Goal: Obtain resource: Obtain resource

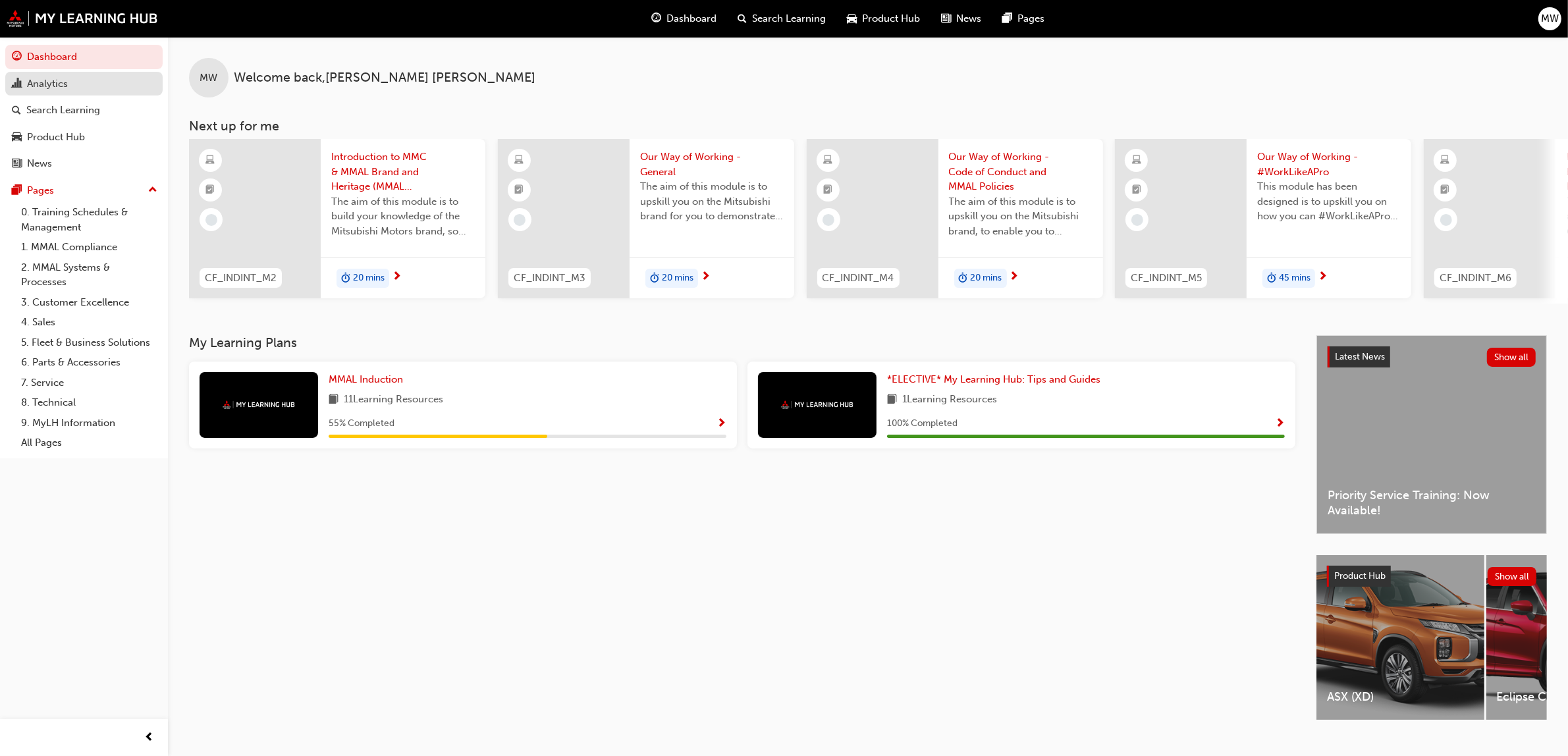
click at [31, 80] on div "Analytics" at bounding box center [47, 83] width 41 height 15
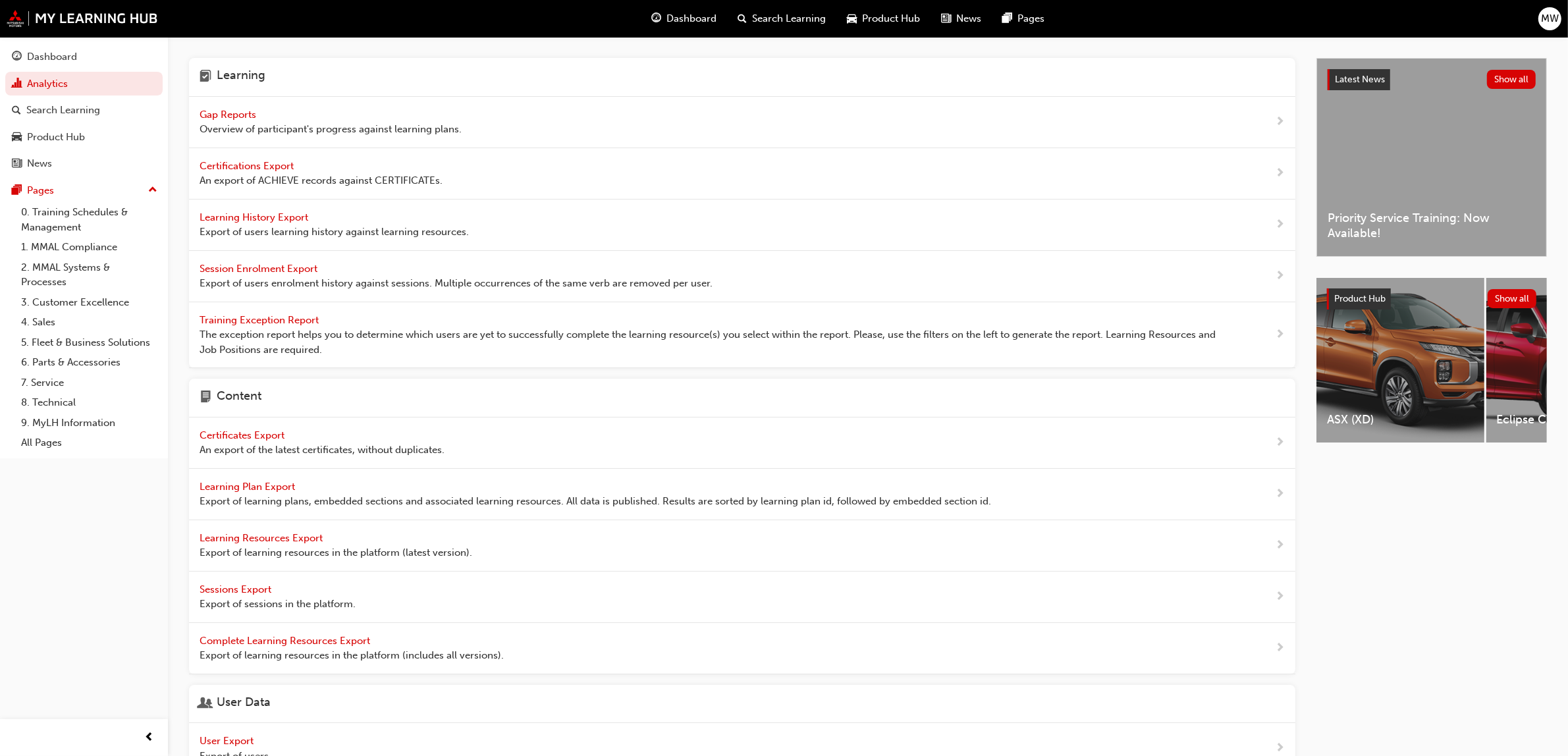
click at [234, 116] on span "Gap Reports" at bounding box center [229, 115] width 59 height 12
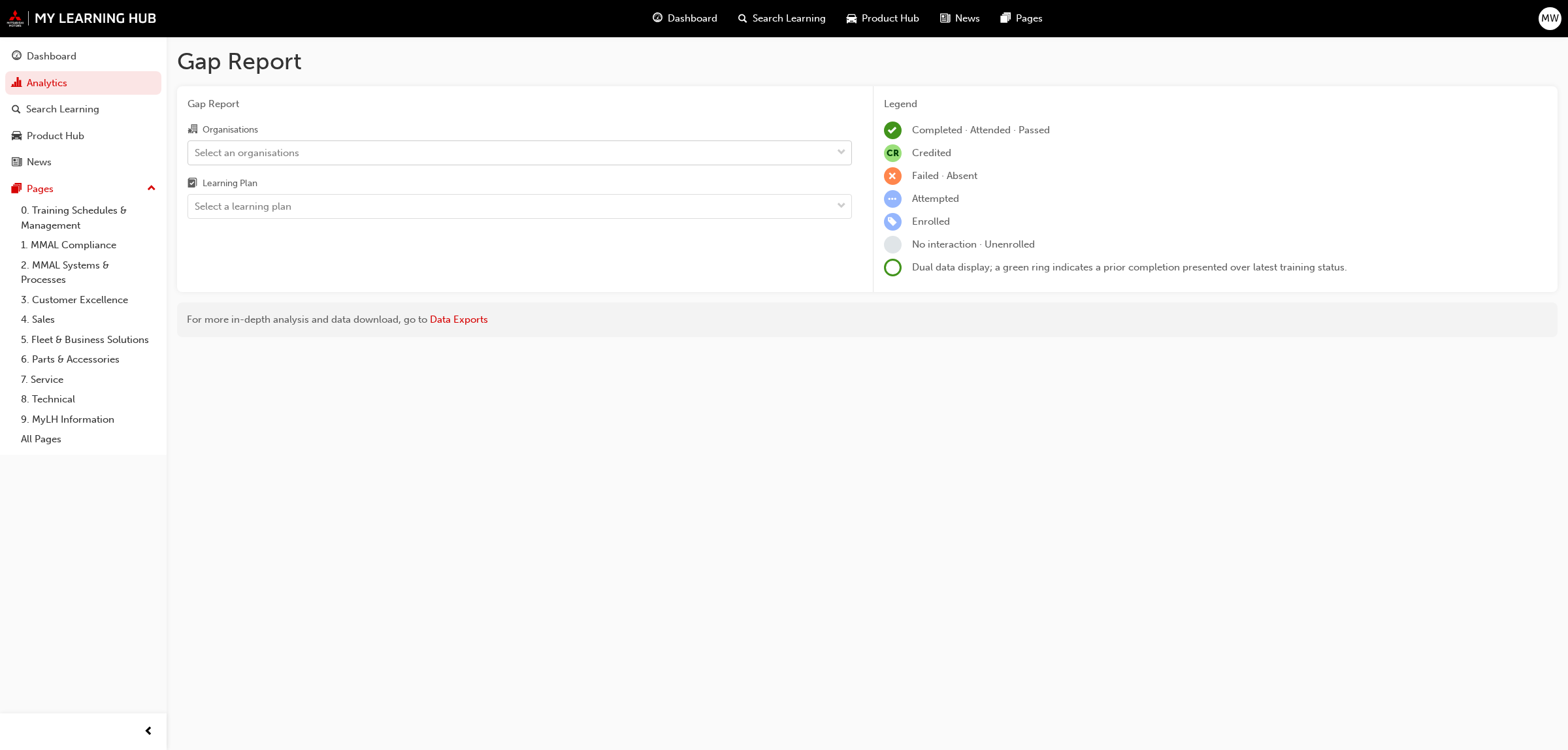
click at [844, 147] on span "down-icon" at bounding box center [841, 153] width 9 height 17
click at [196, 147] on input "Organisations Select an organisations" at bounding box center [195, 152] width 1 height 11
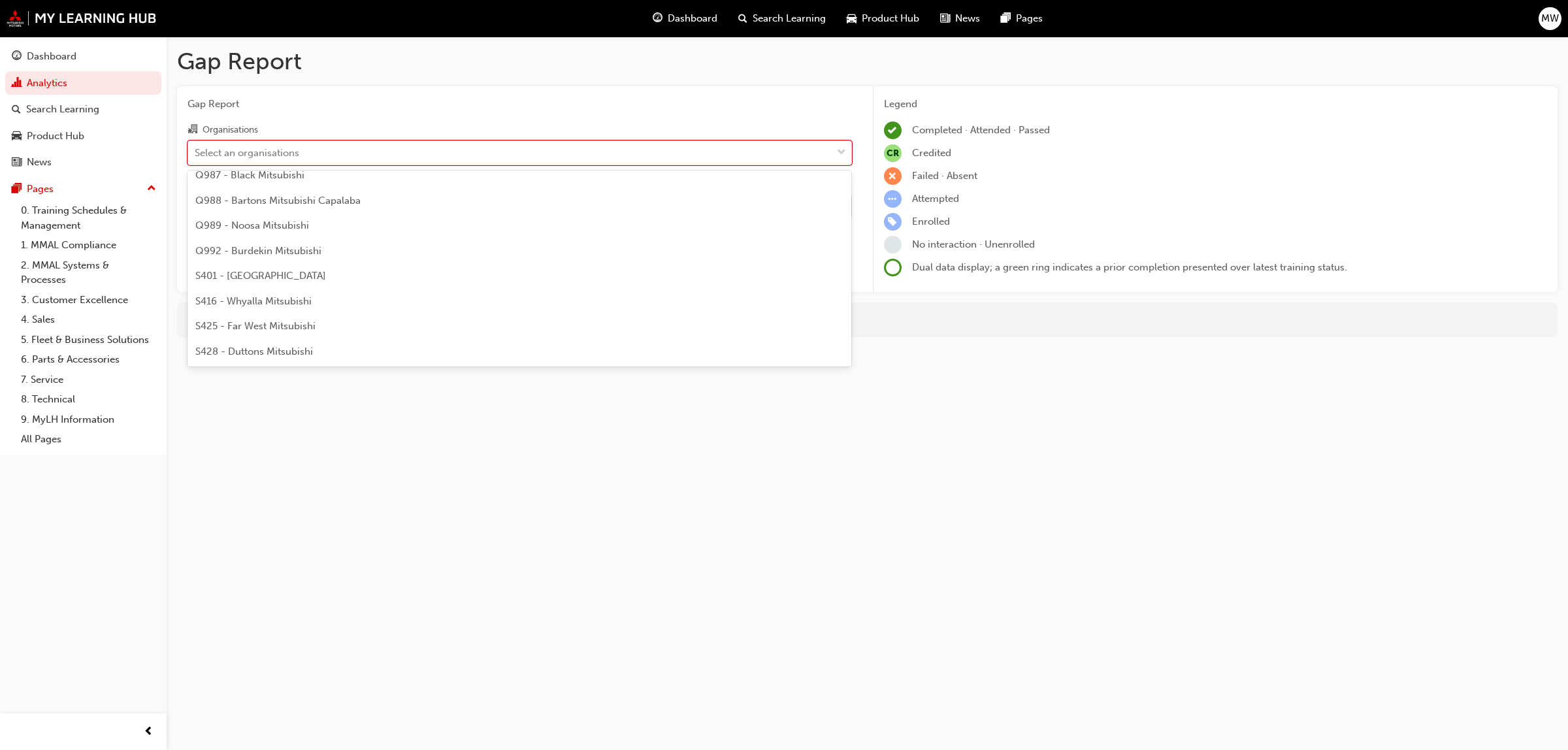
scroll to position [2608, 0]
click at [324, 263] on div "S401 - [GEOGRAPHIC_DATA]" at bounding box center [520, 270] width 664 height 25
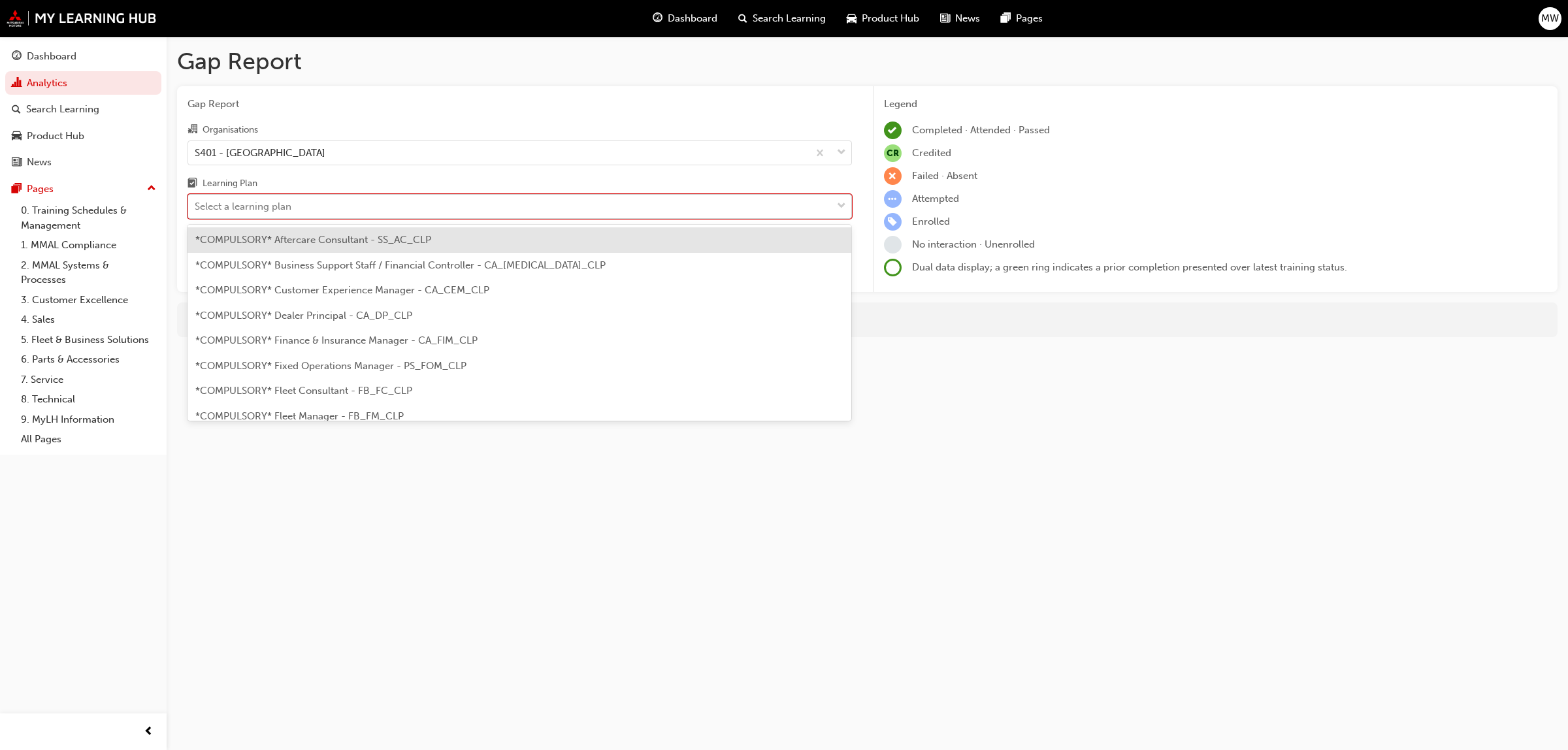
click at [837, 200] on span "down-icon" at bounding box center [841, 207] width 9 height 17
click at [196, 200] on input "Learning Plan option *COMPULSORY* Aftercare Consultant - SS_AC_CLP focused, 1 o…" at bounding box center [195, 206] width 1 height 11
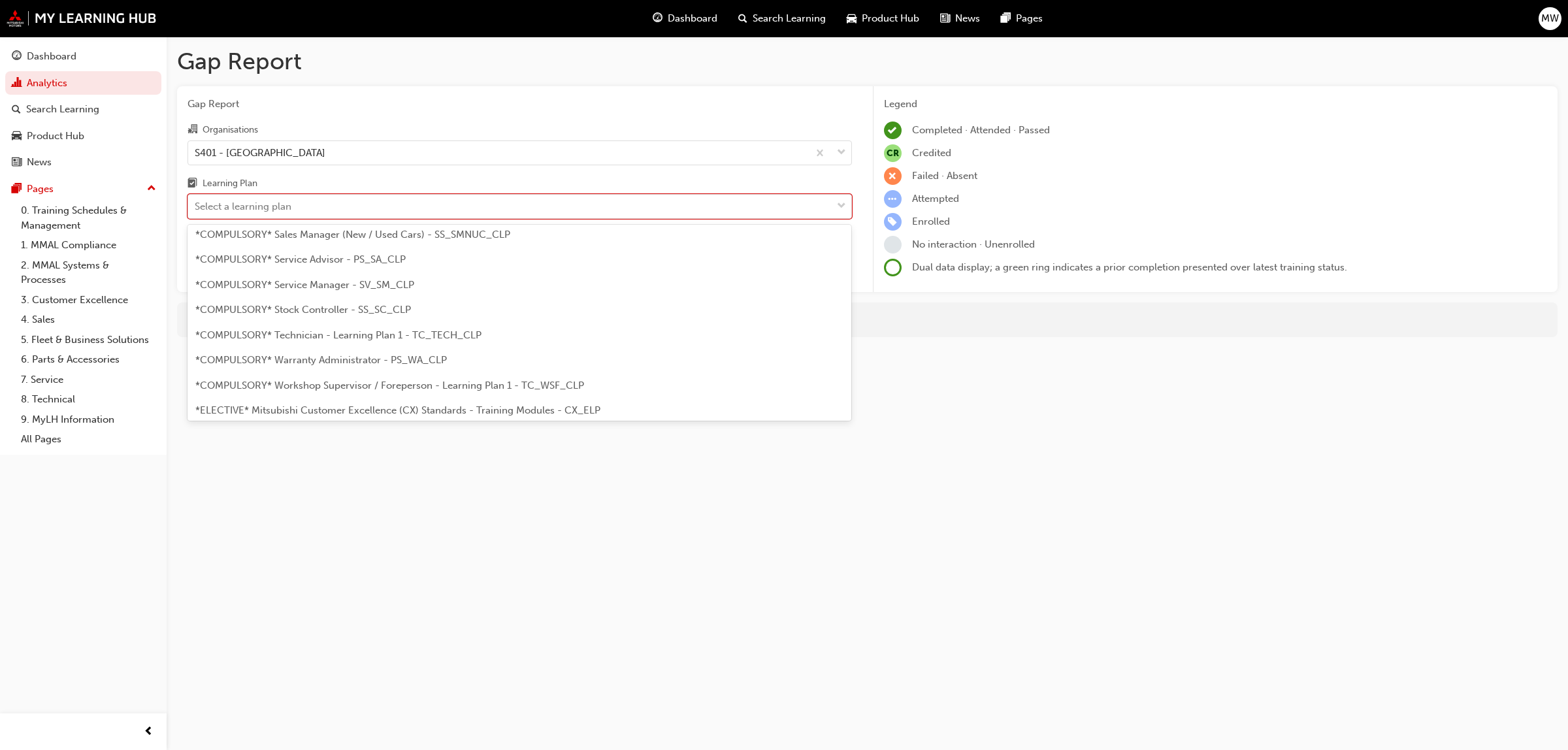
scroll to position [438, 0]
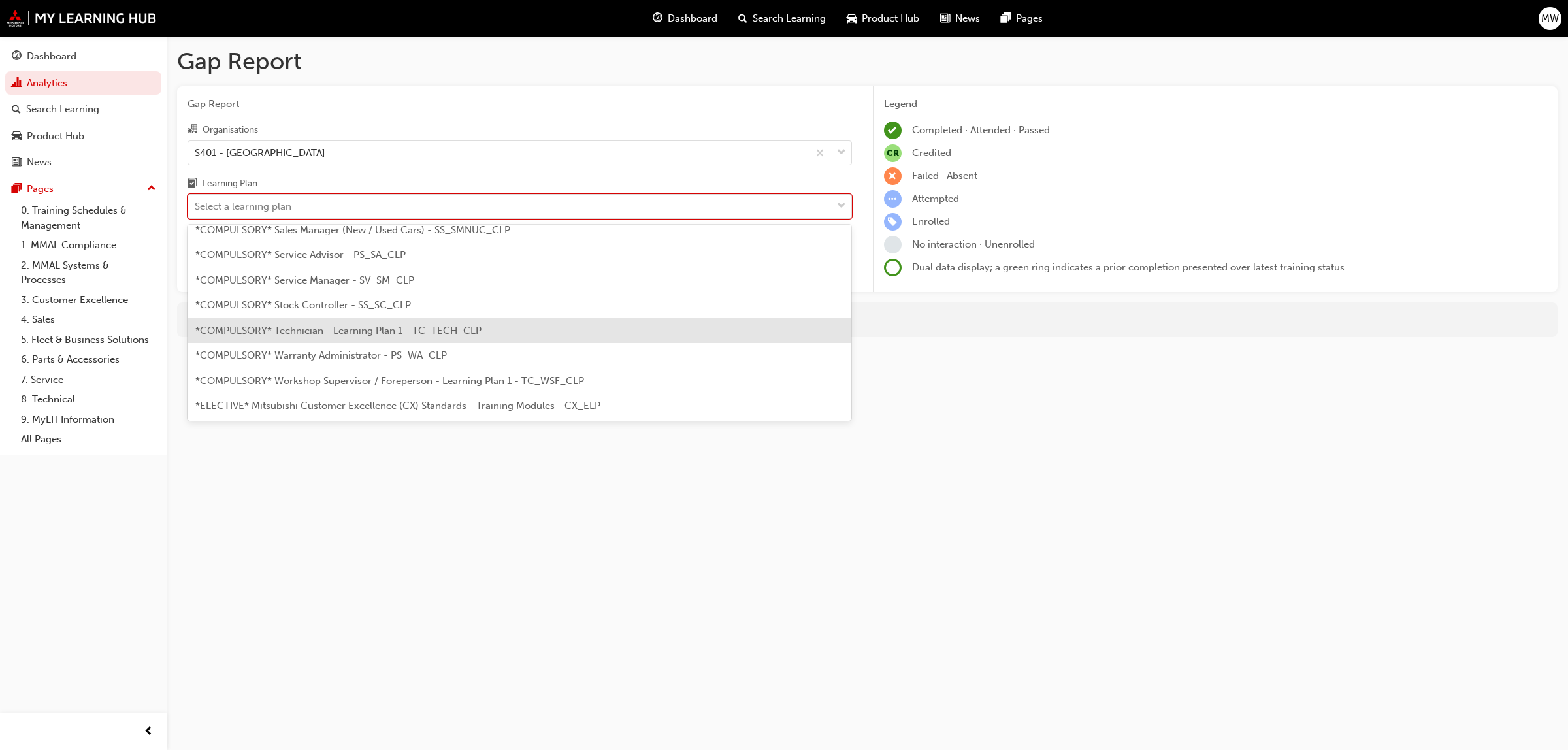
click at [395, 338] on div "*COMPULSORY* Technician - Learning Plan 1 - TC_TECH_CLP" at bounding box center [520, 331] width 664 height 25
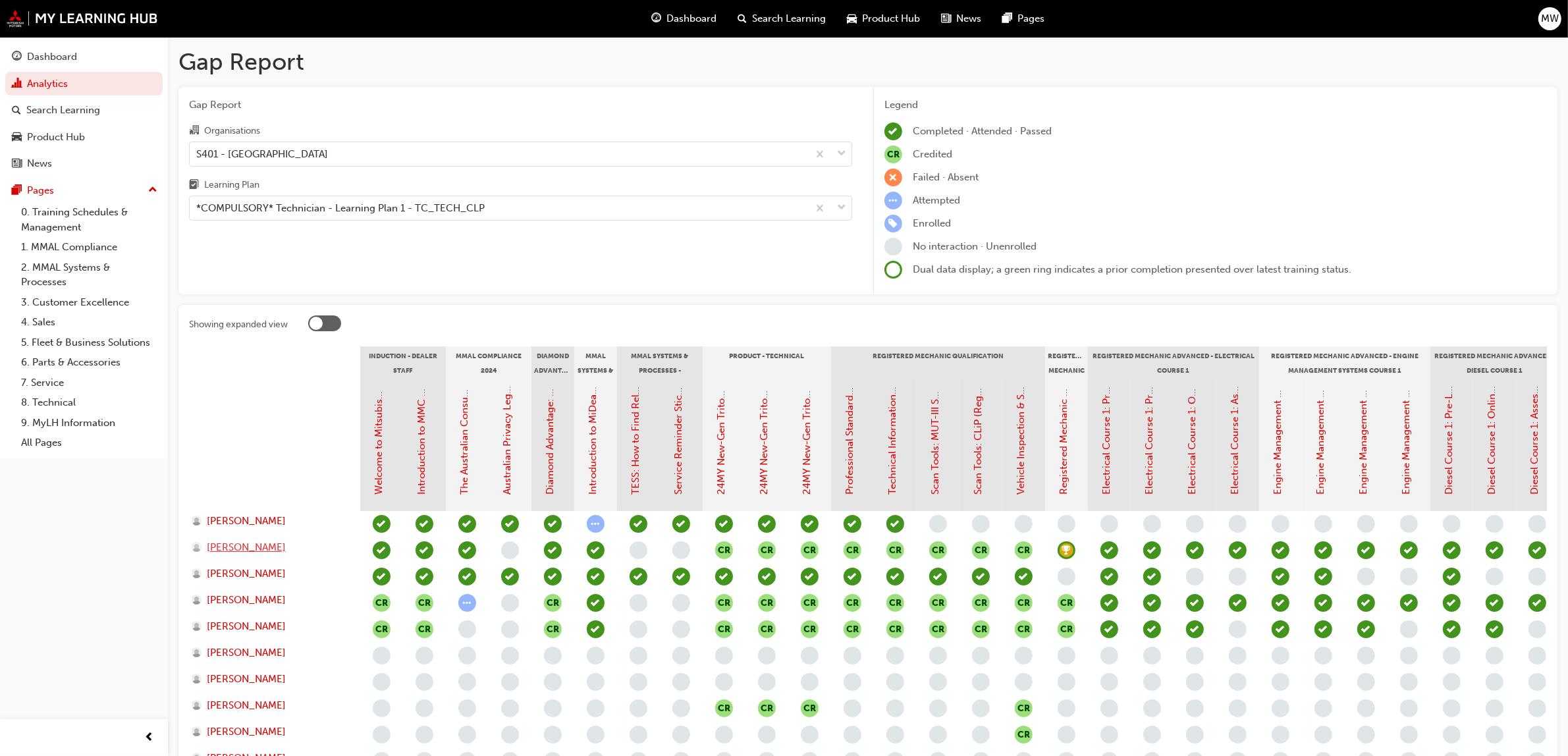
click at [237, 547] on span "[PERSON_NAME]" at bounding box center [246, 548] width 79 height 15
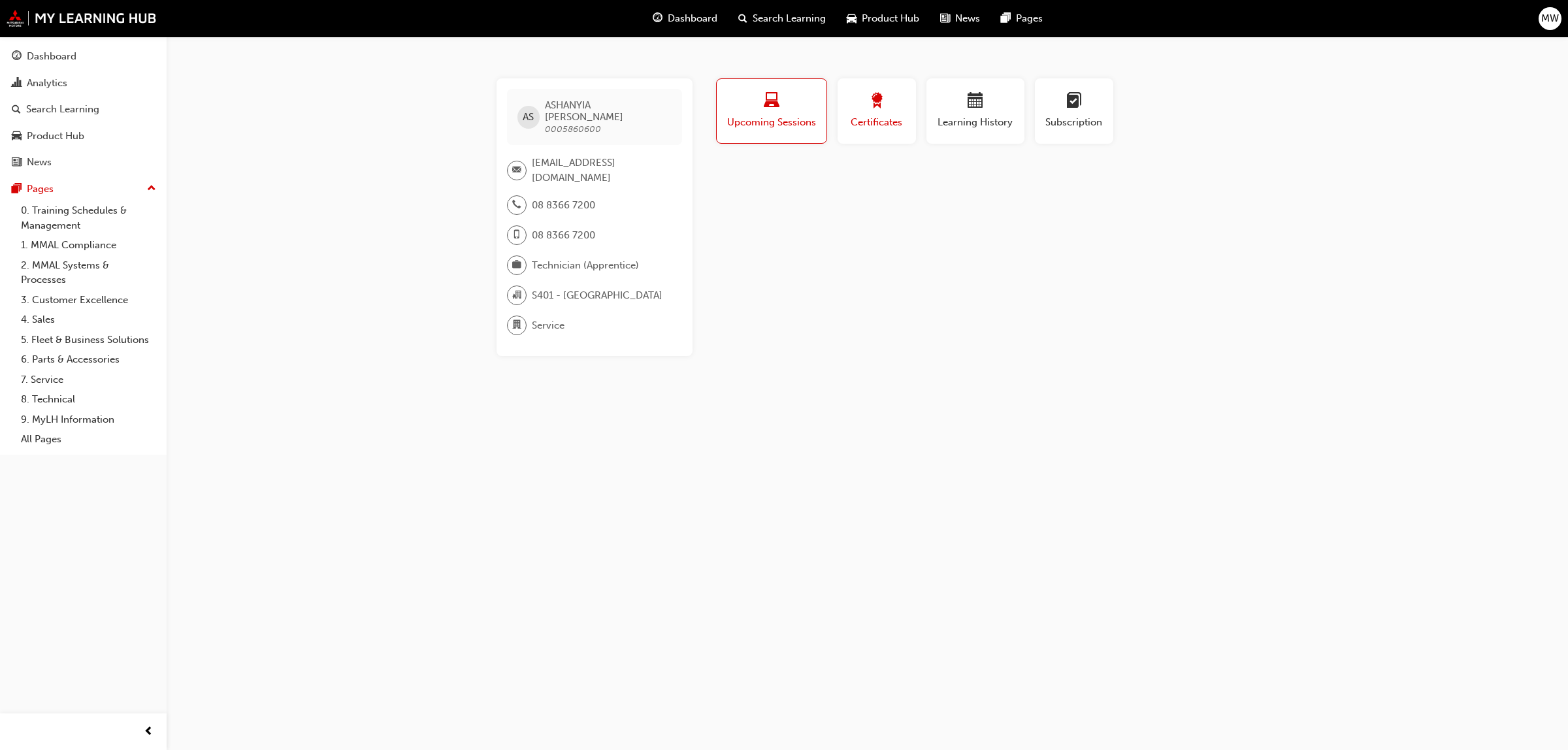
click at [884, 103] on div "button" at bounding box center [876, 103] width 59 height 20
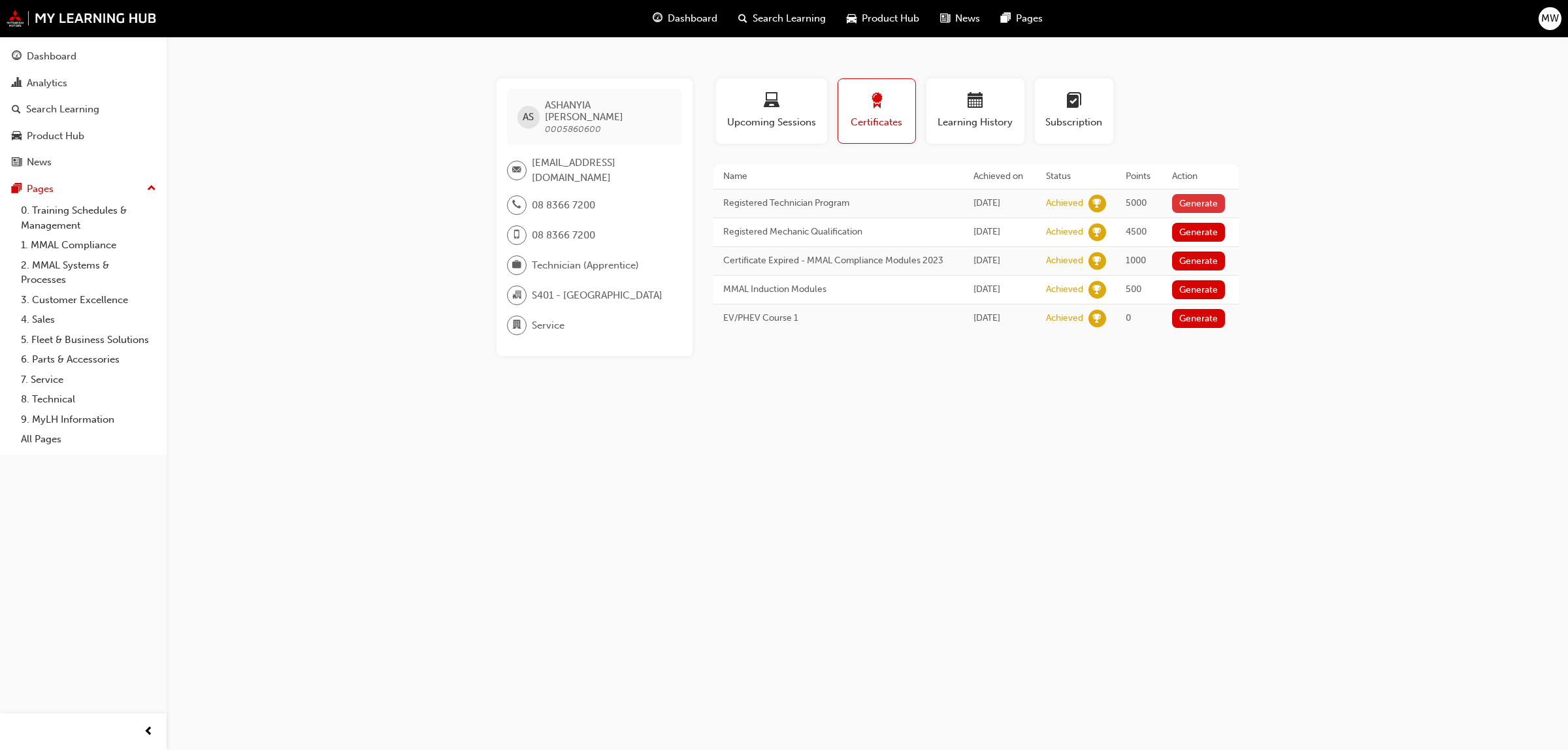
click at [1200, 205] on button "Generate" at bounding box center [1199, 203] width 54 height 19
click at [1184, 198] on link "Download PDF" at bounding box center [1196, 202] width 60 height 11
